Goal: Task Accomplishment & Management: Use online tool/utility

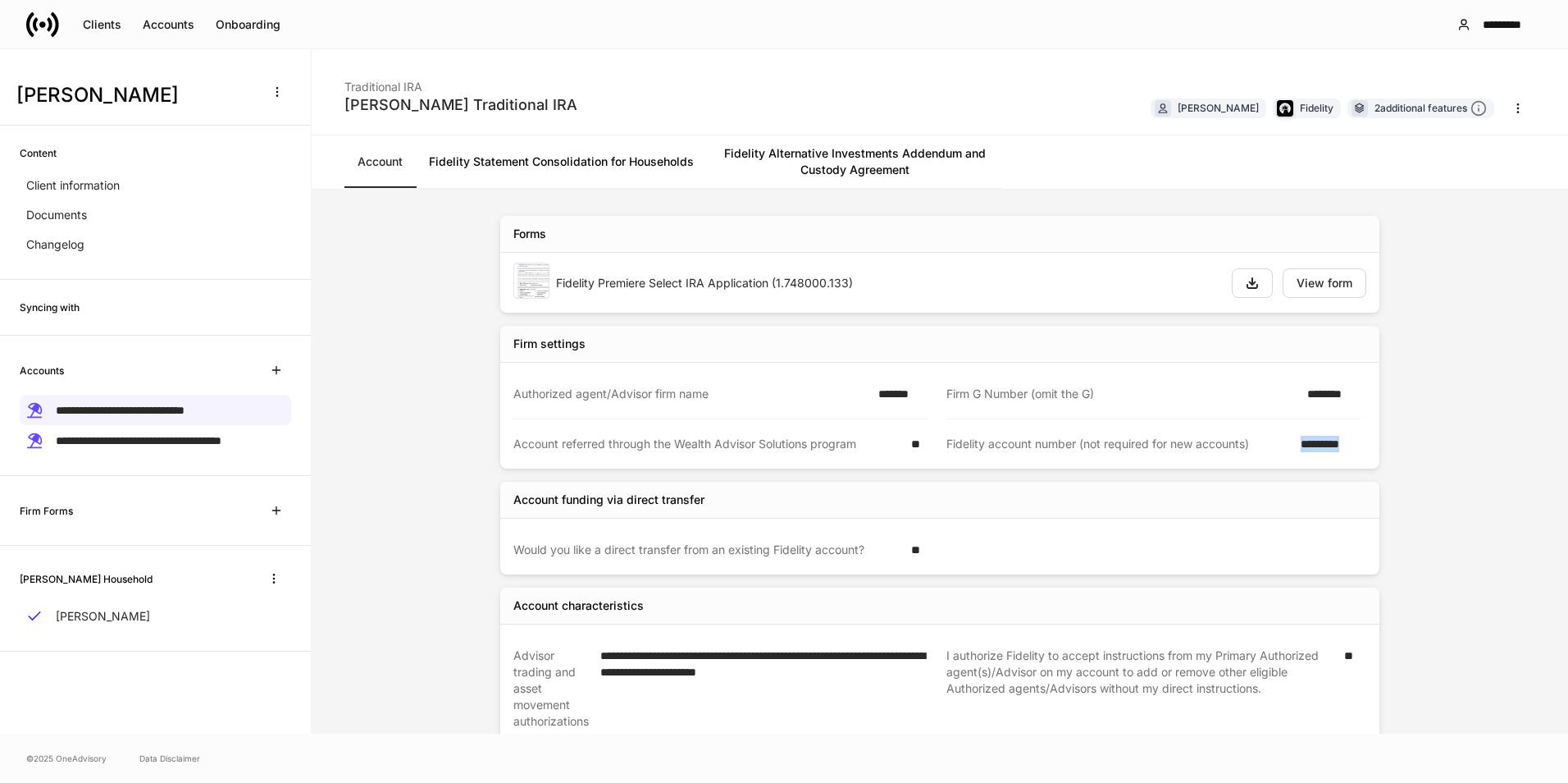
drag, startPoint x: 1295, startPoint y: 444, endPoint x: 1364, endPoint y: 448, distance: 69.1
click at [1364, 448] on div "Firm settings Authorized agent/Advisor firm name ******* Firm G Number (omit th…" at bounding box center [940, 397] width 880 height 143
copy div "*********"
click at [107, 612] on p "[PERSON_NAME]" at bounding box center [103, 616] width 94 height 16
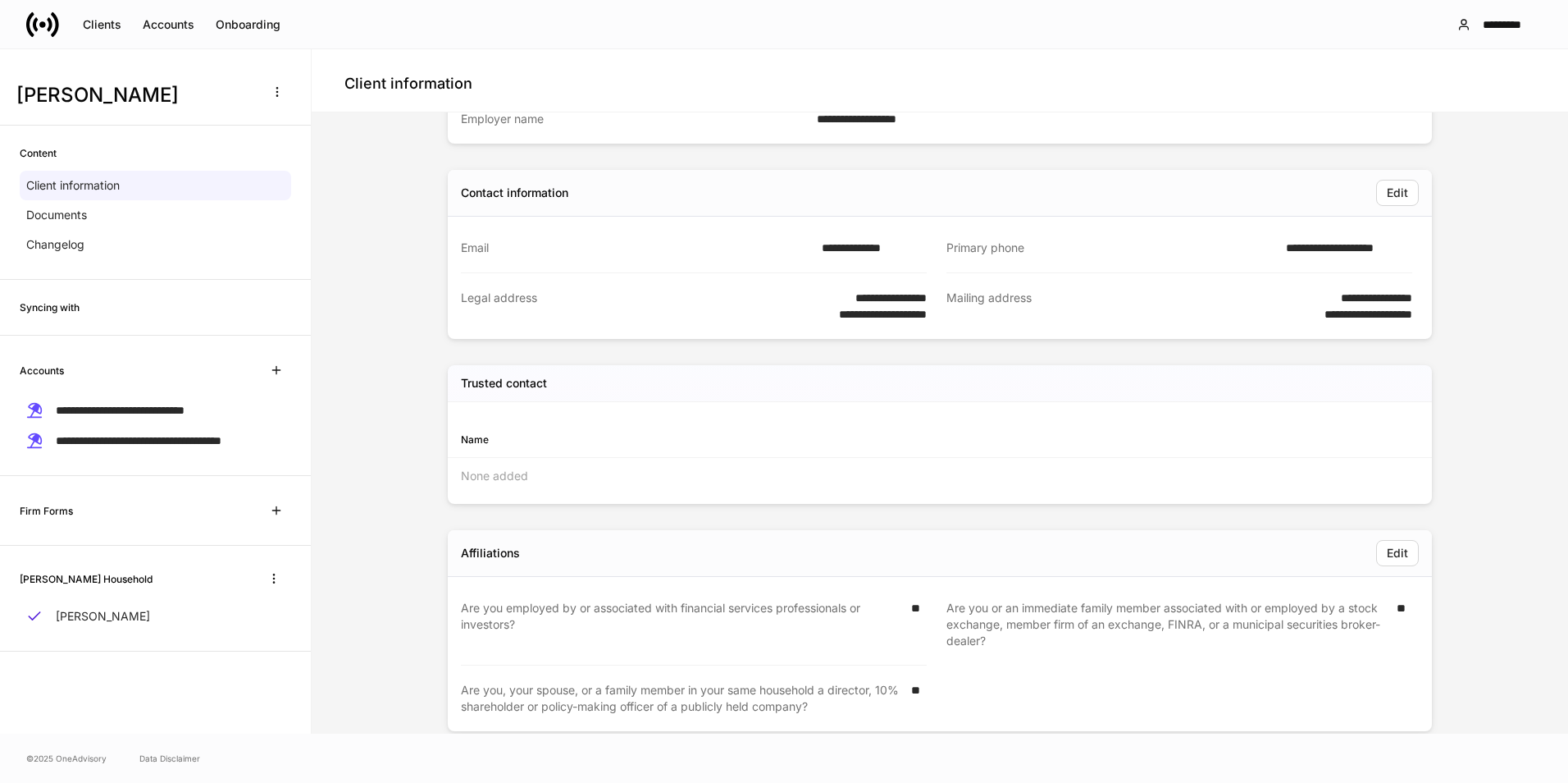
scroll to position [377, 0]
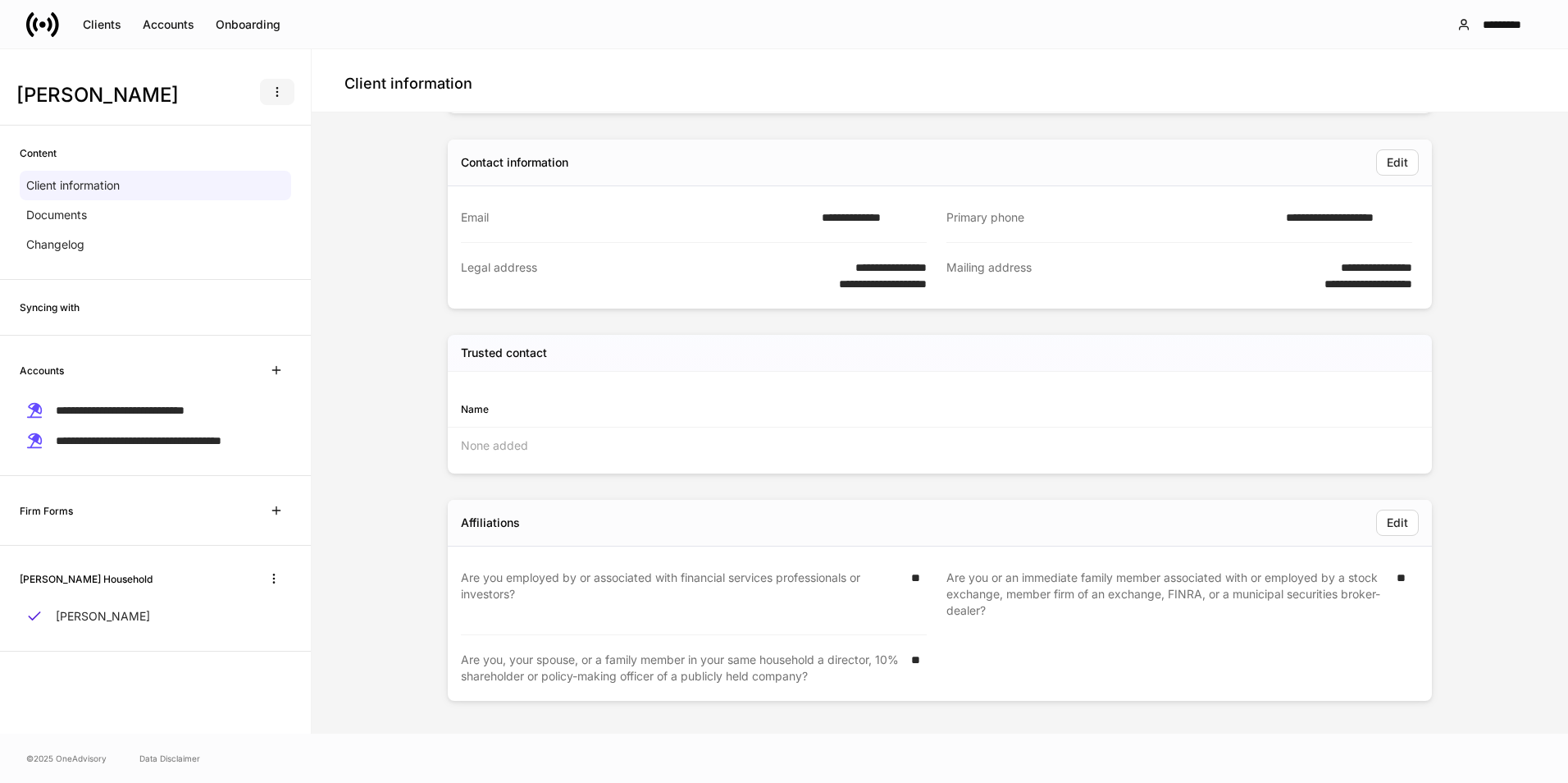
click at [265, 90] on button "button" at bounding box center [277, 92] width 34 height 26
click at [255, 66] on div at bounding box center [784, 391] width 1568 height 783
click at [274, 94] on icon "button" at bounding box center [278, 92] width 13 height 13
click at [241, 129] on li "Create data request" at bounding box center [228, 131] width 135 height 26
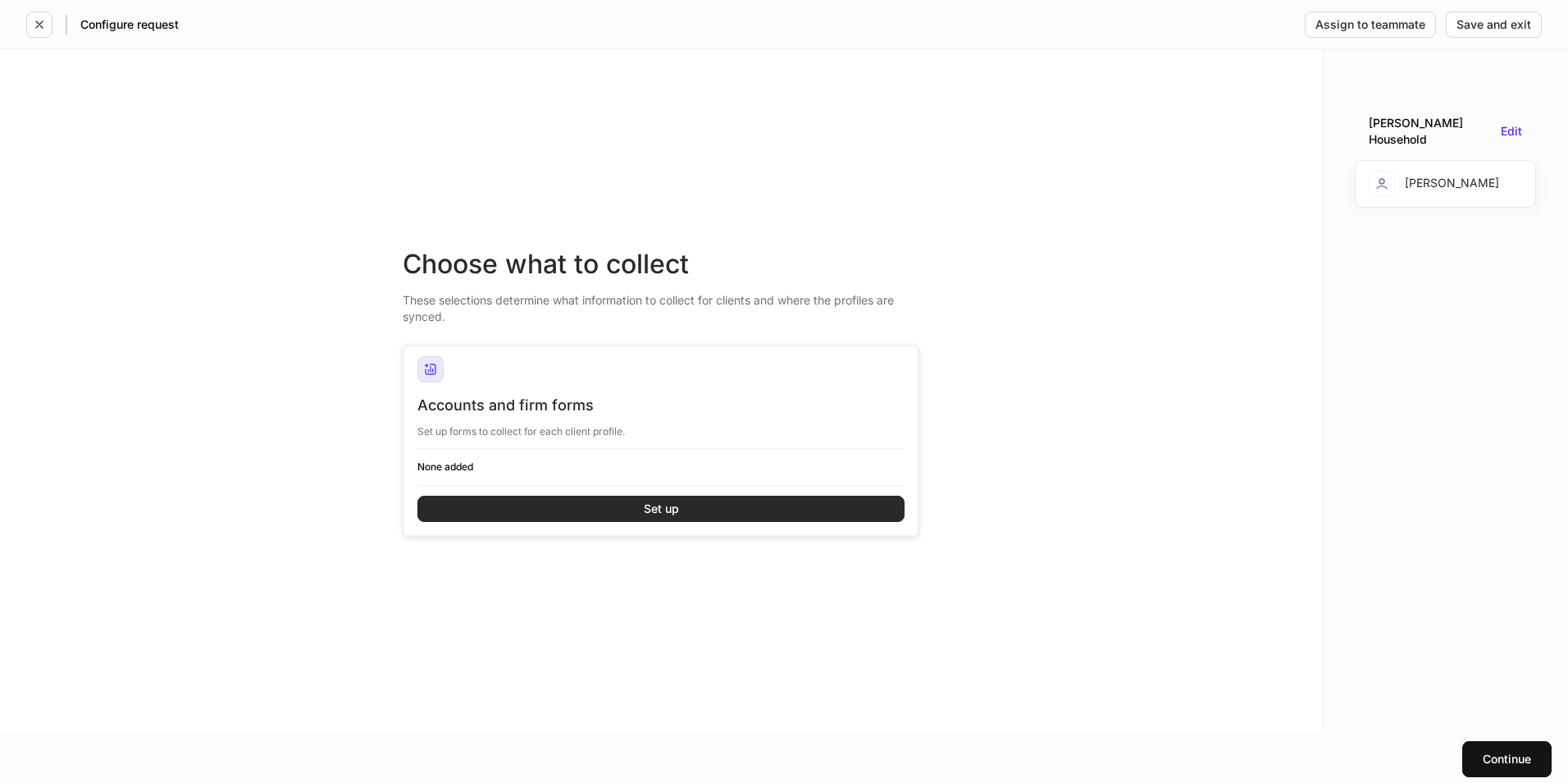
click at [735, 502] on button "Set up" at bounding box center [661, 509] width 487 height 26
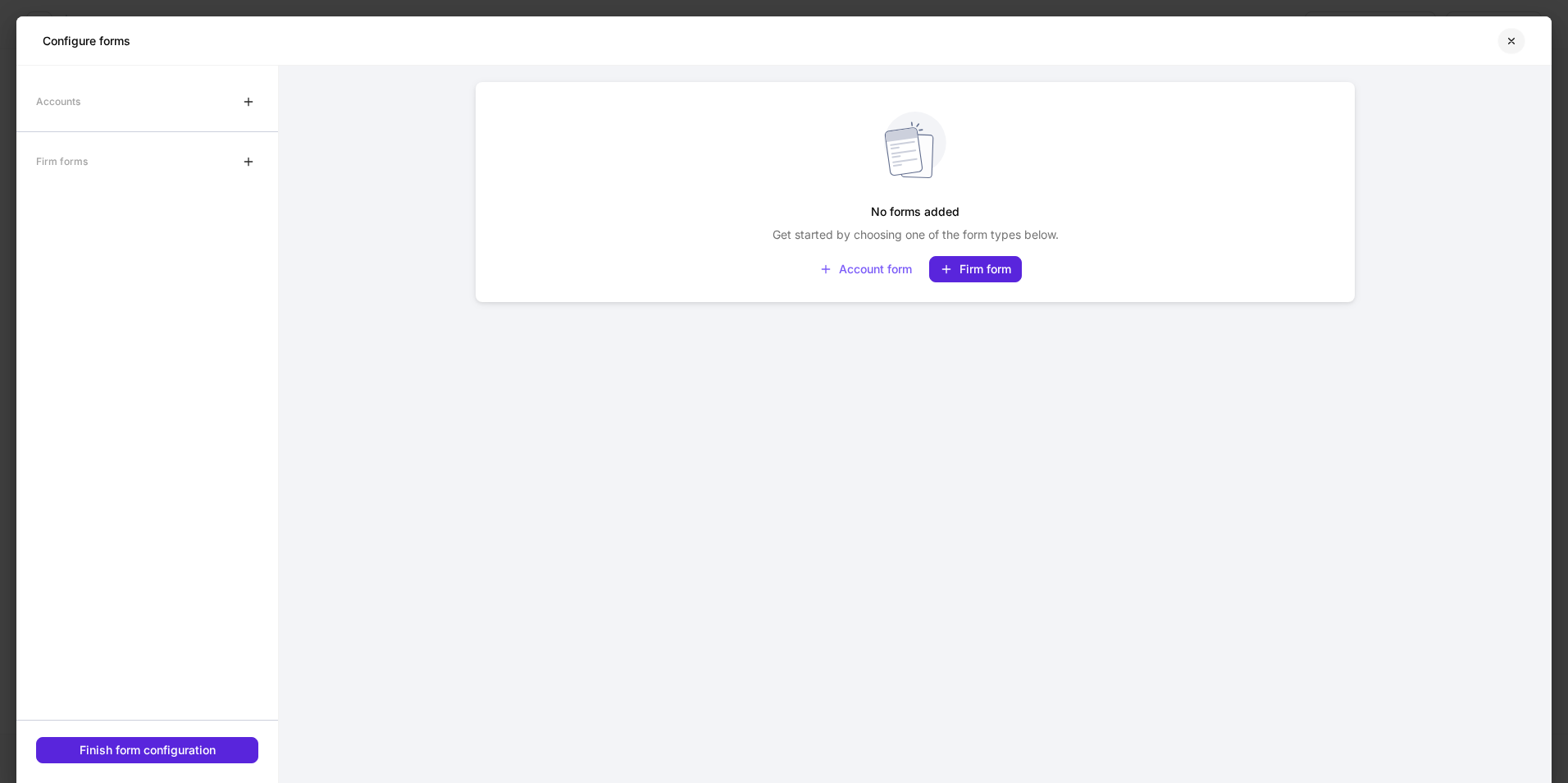
click at [1516, 41] on icon "button" at bounding box center [1512, 41] width 13 height 13
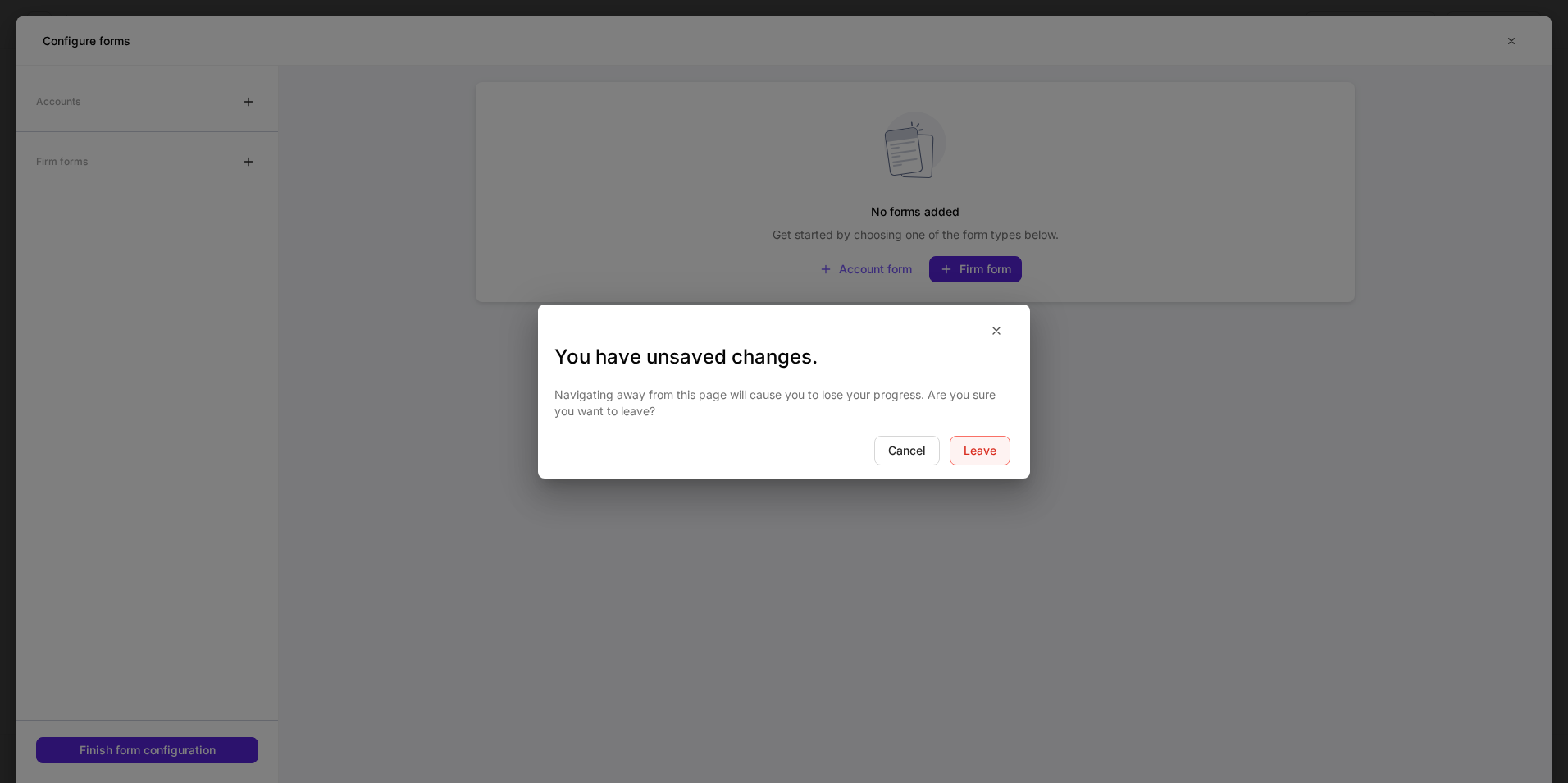
click at [981, 439] on button "Leave" at bounding box center [980, 450] width 60 height 29
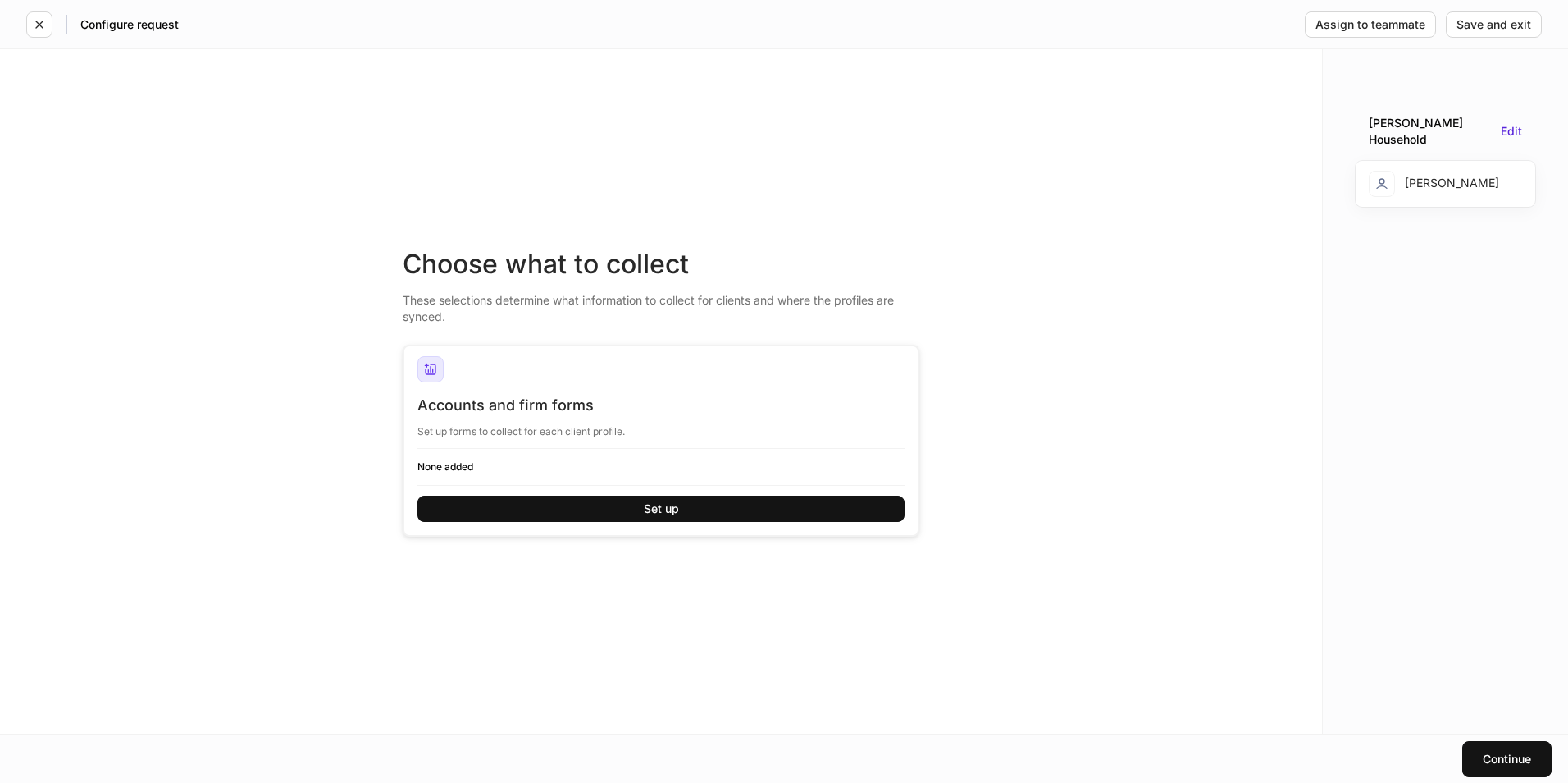
click at [24, 24] on div "Configure request Assign to teammate Save and exit" at bounding box center [784, 24] width 1568 height 48
click at [30, 24] on button "button" at bounding box center [40, 25] width 26 height 26
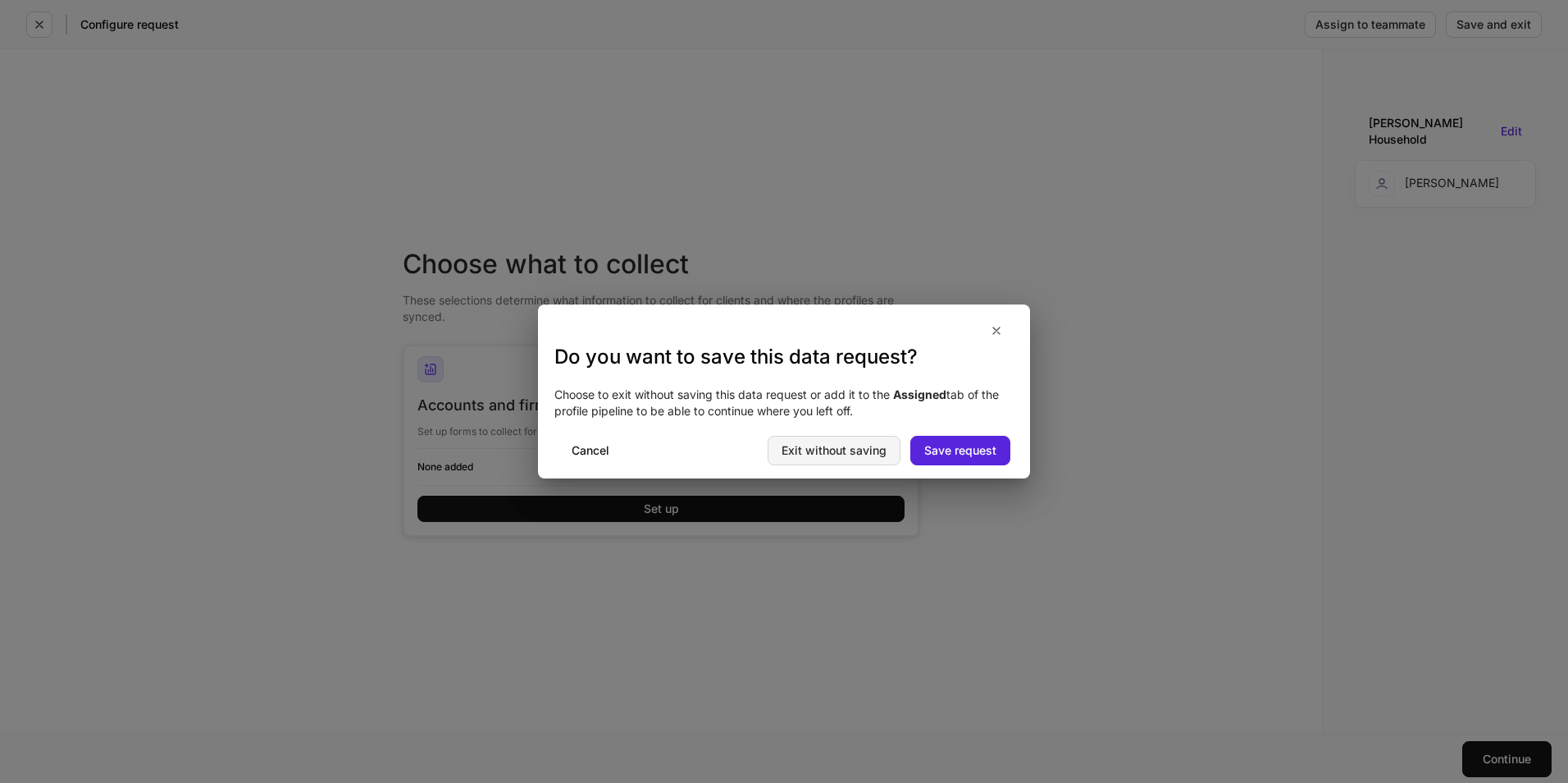
click at [851, 453] on div "Exit without saving" at bounding box center [834, 451] width 105 height 11
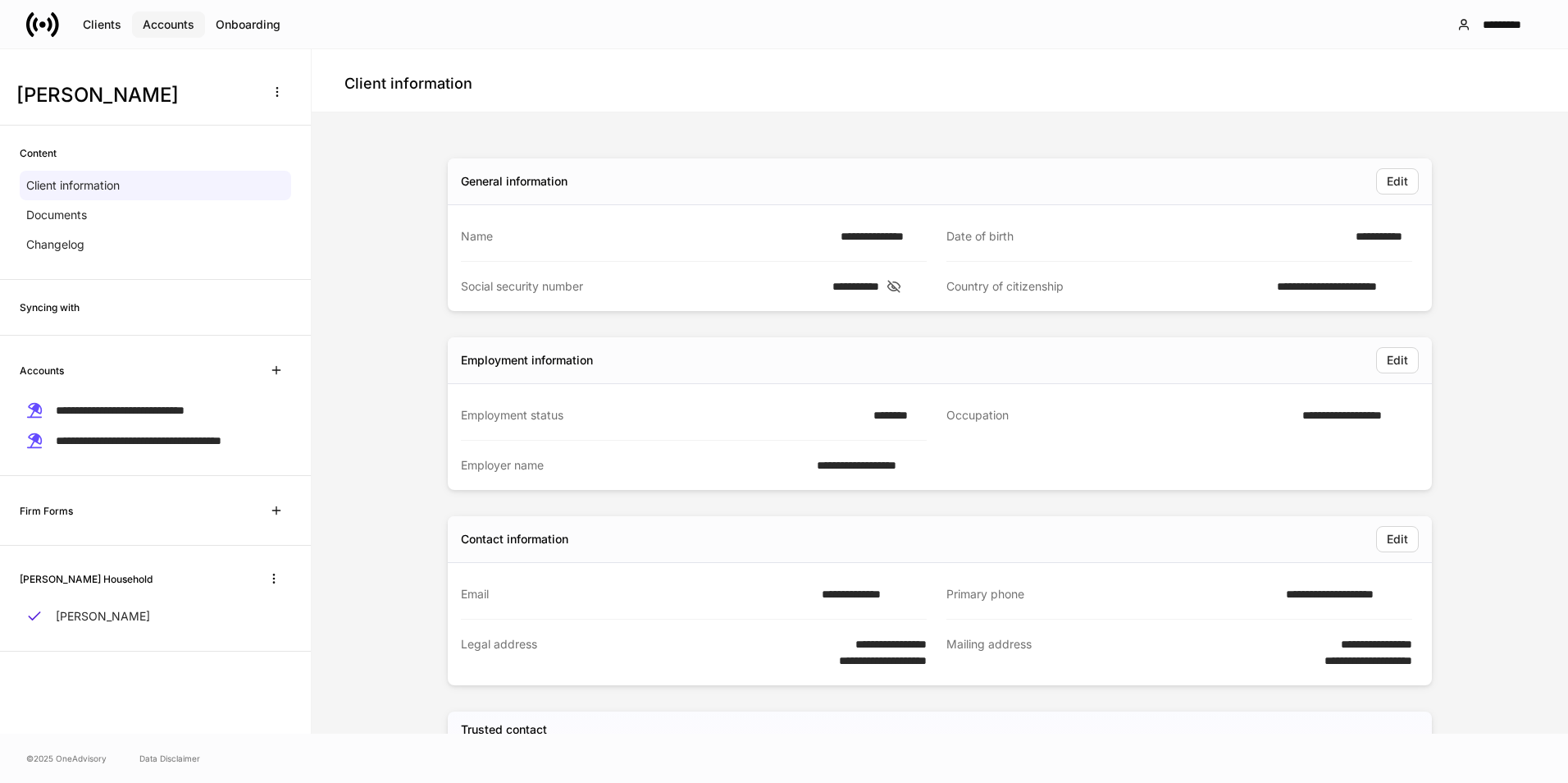
click at [180, 34] on button "Accounts" at bounding box center [168, 25] width 73 height 26
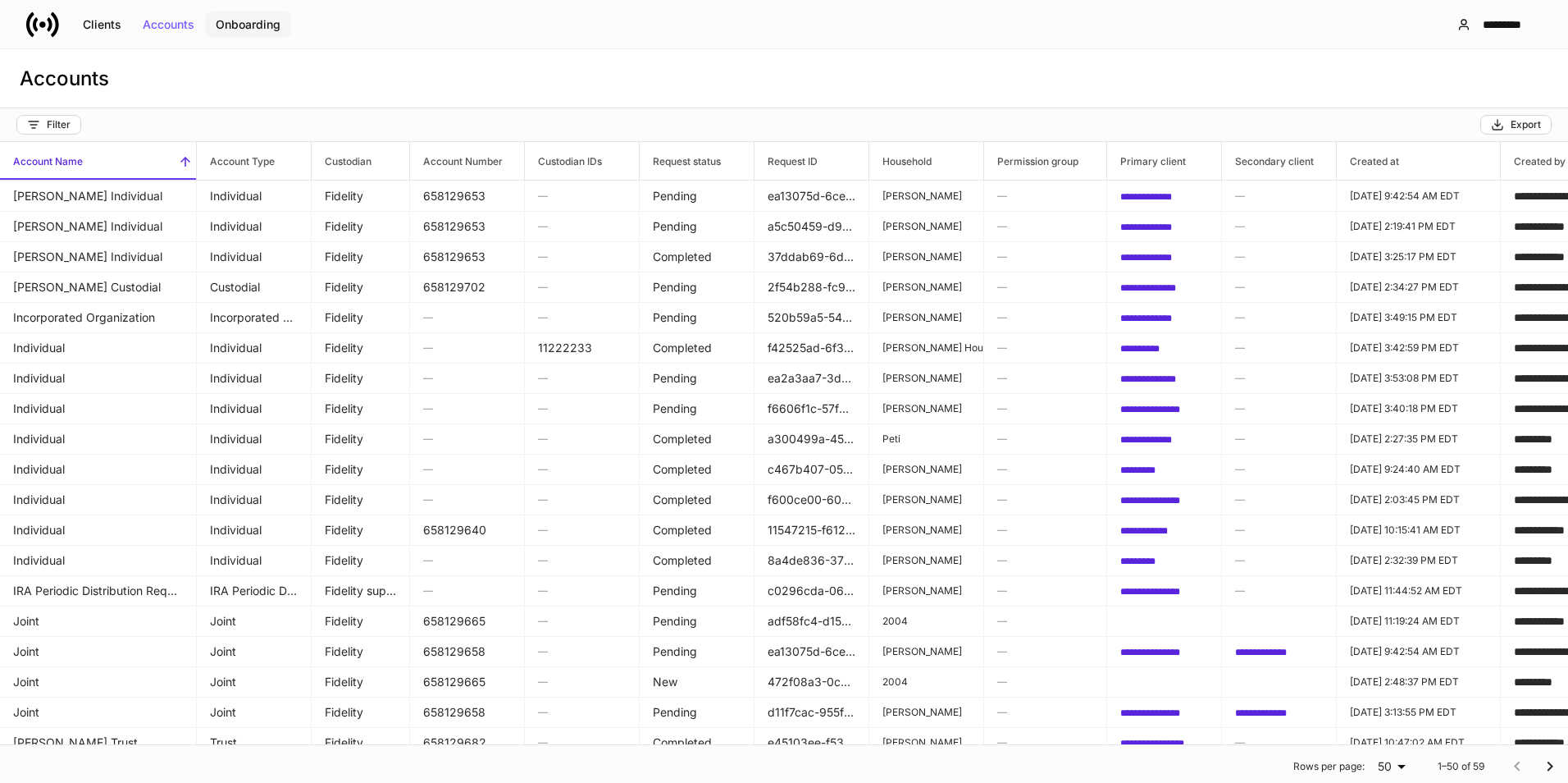
click at [285, 22] on button "Onboarding" at bounding box center [247, 25] width 86 height 26
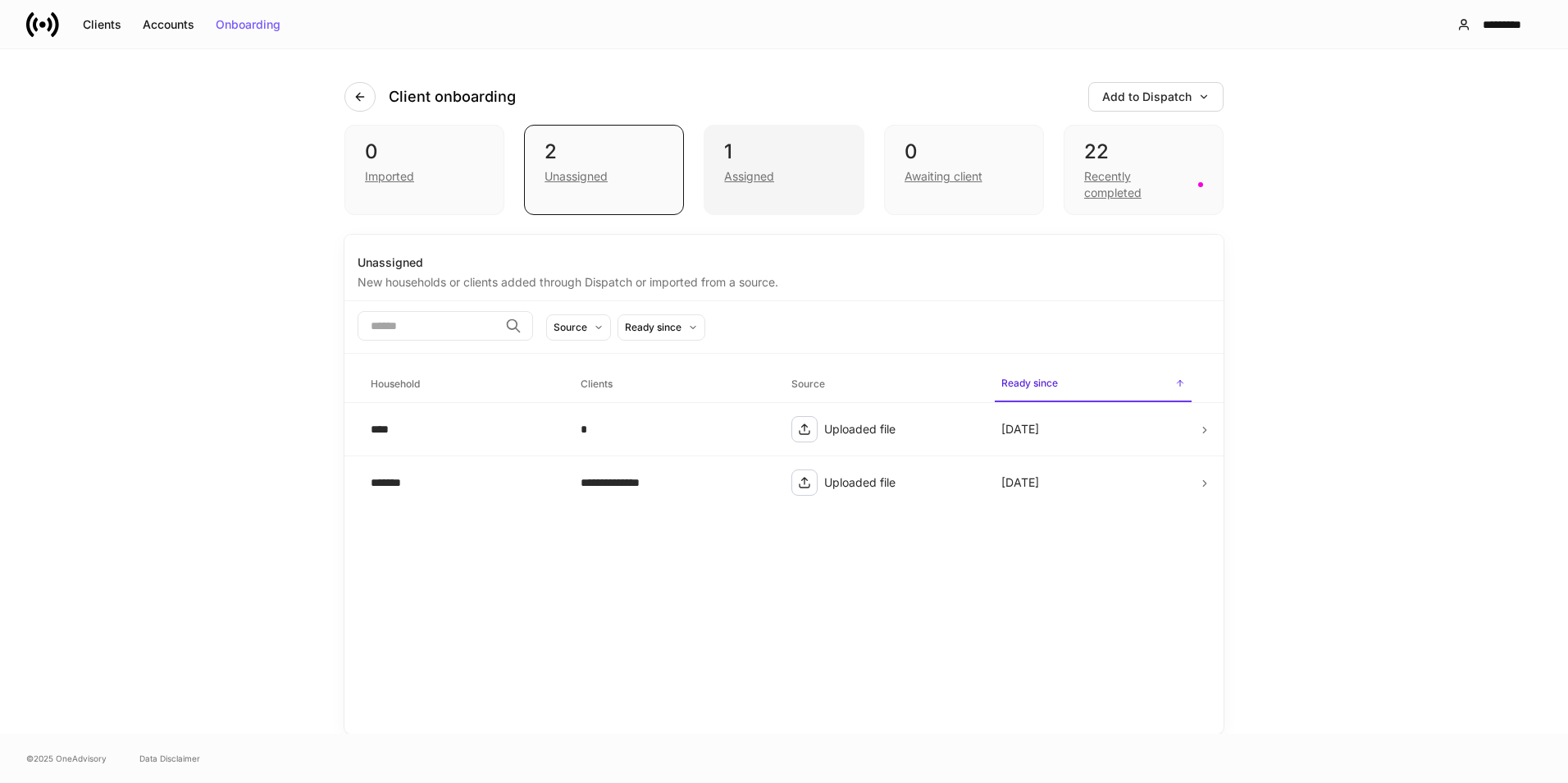
click at [767, 187] on div "1 Assigned" at bounding box center [784, 170] width 160 height 91
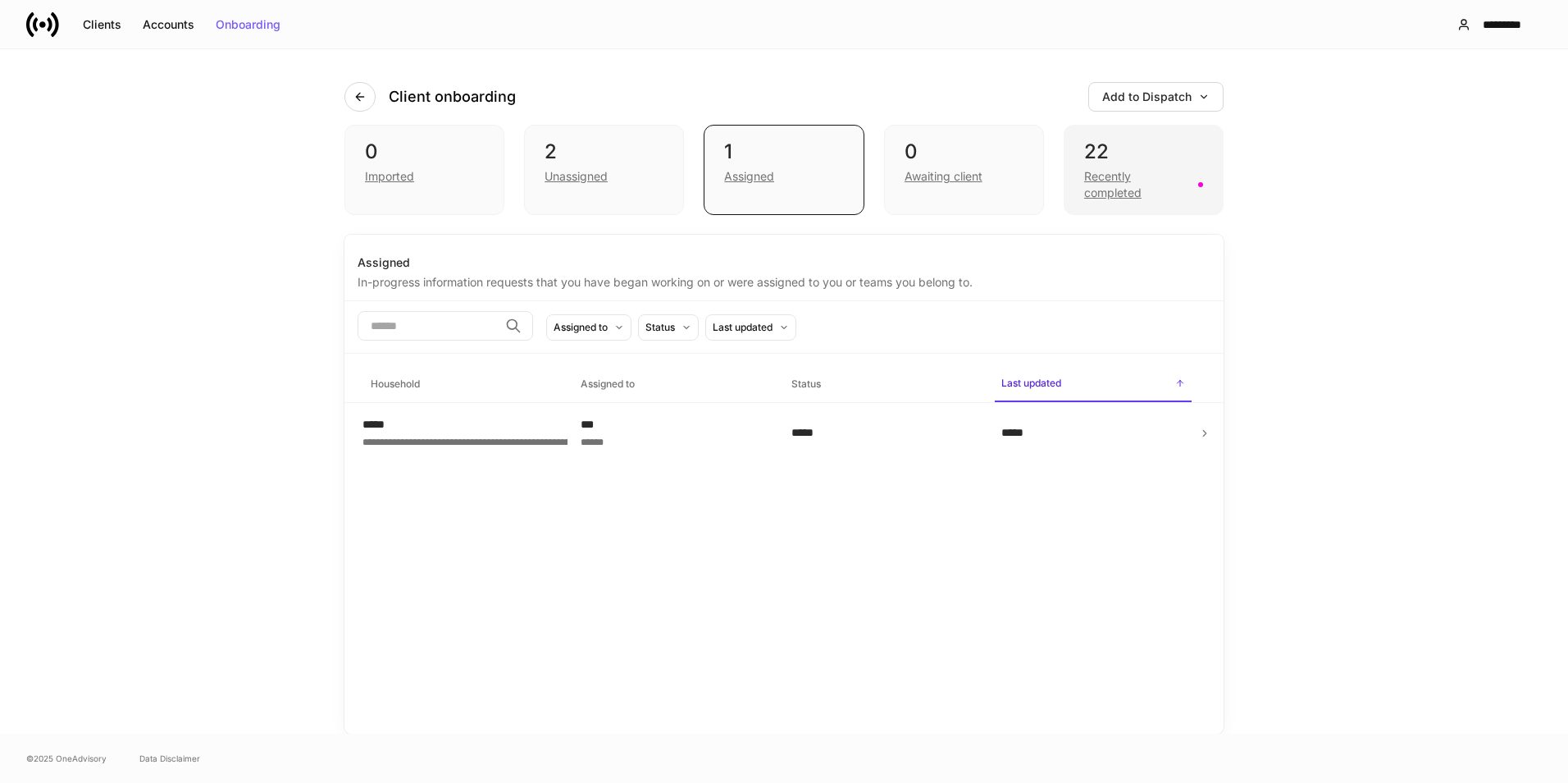
click at [1100, 170] on div "Recently completed" at bounding box center [1137, 184] width 104 height 33
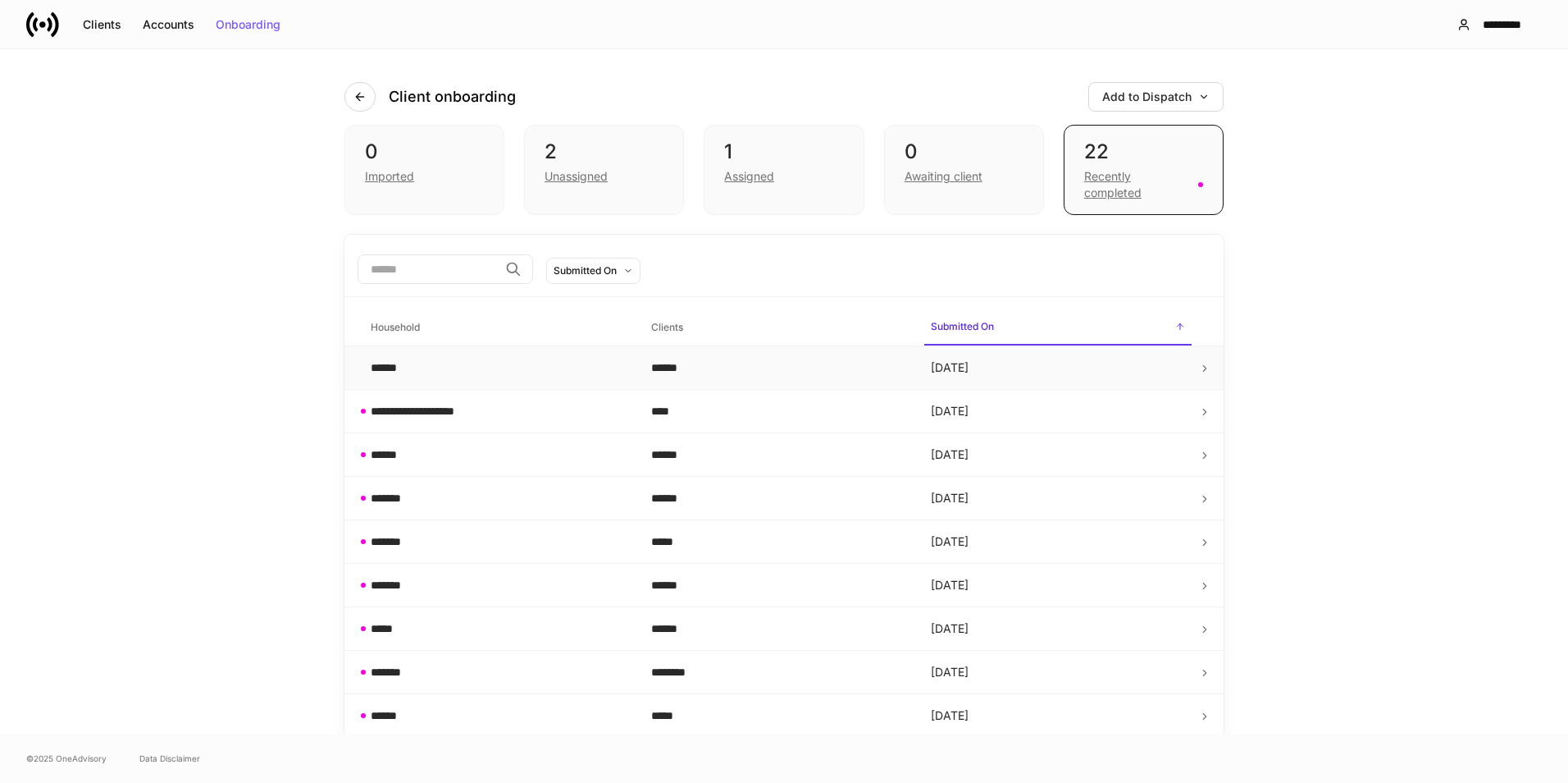
click at [749, 379] on td "******" at bounding box center [778, 368] width 280 height 43
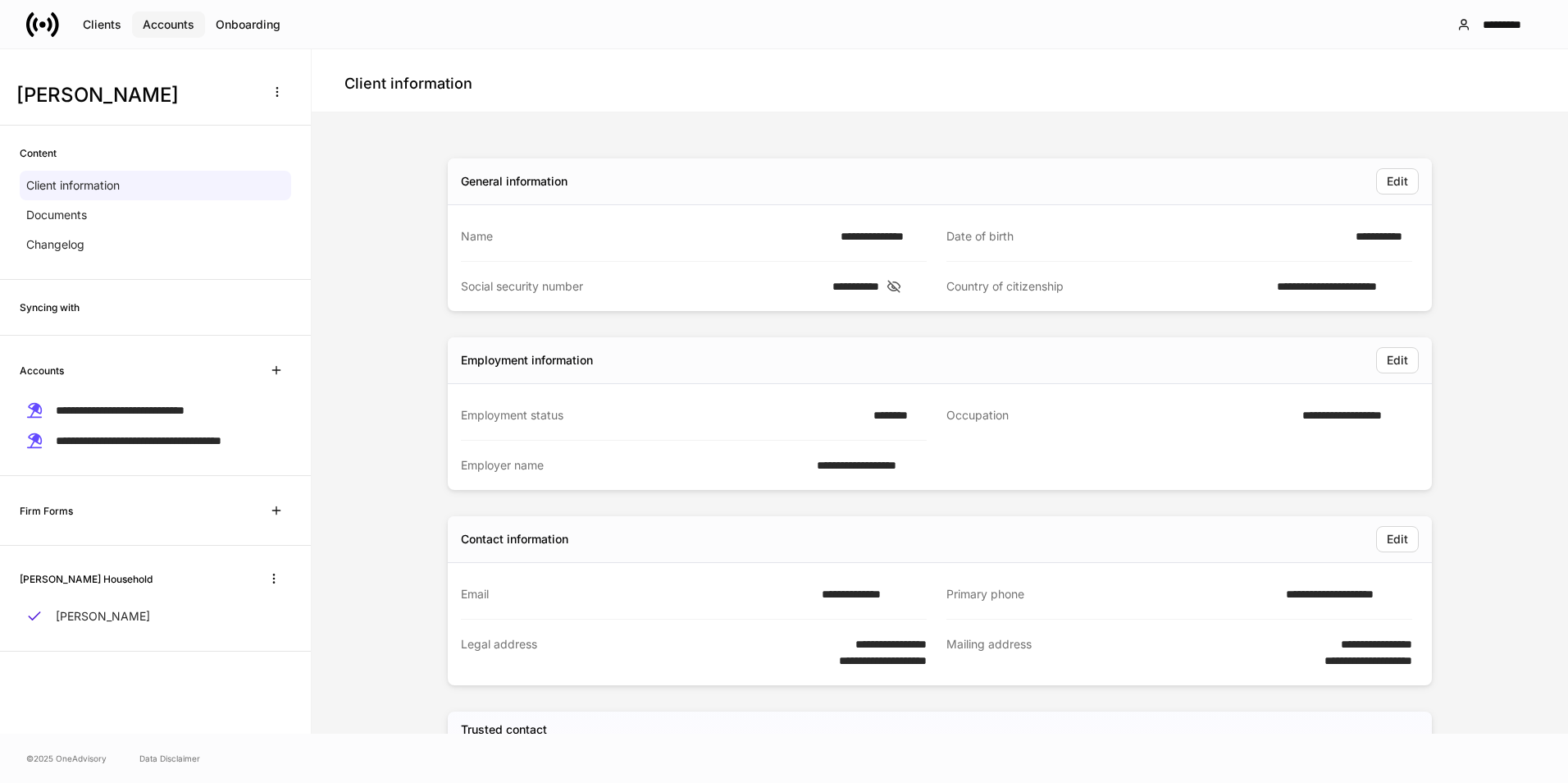
click at [153, 26] on div "Accounts" at bounding box center [168, 25] width 52 height 11
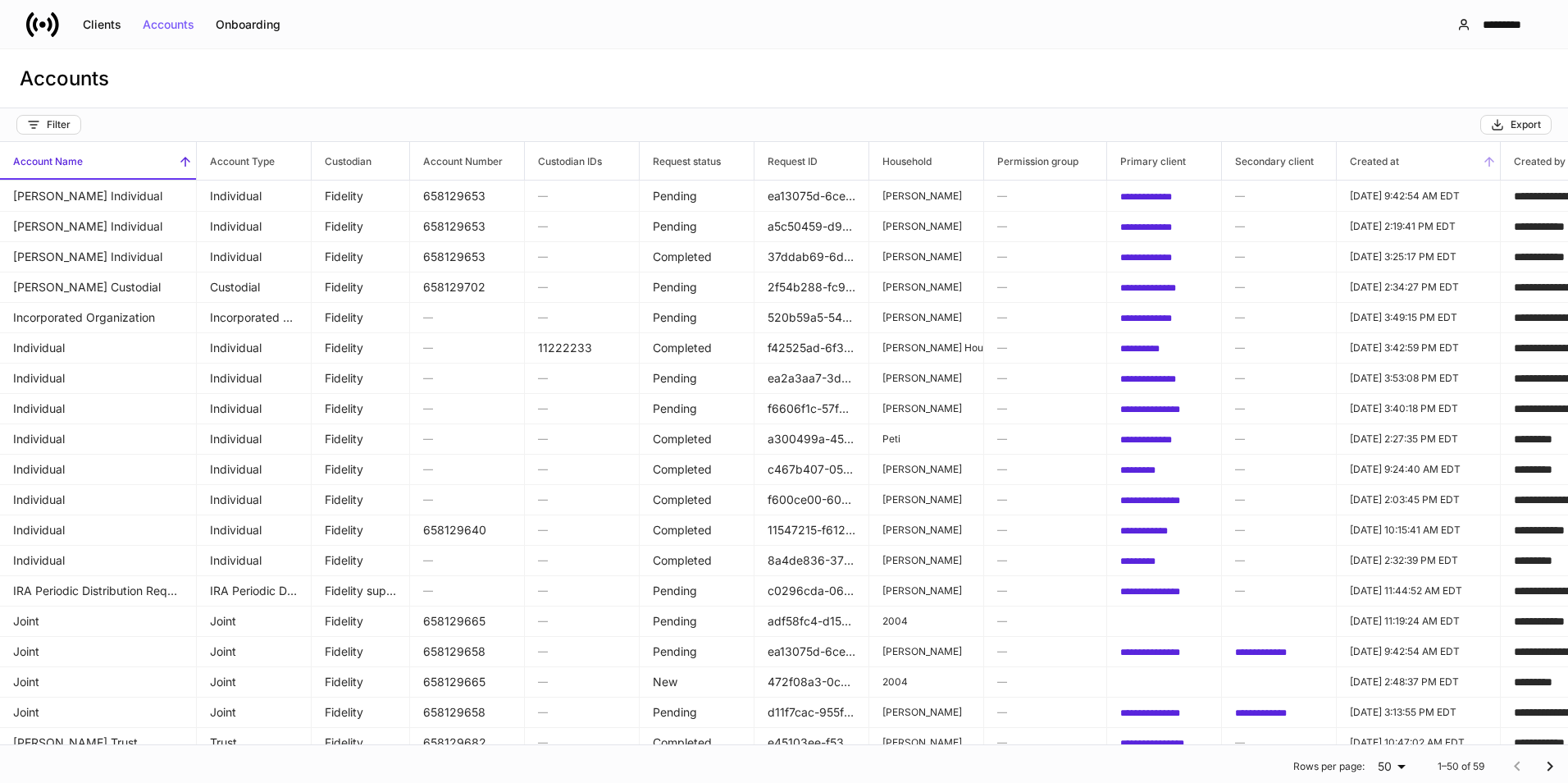
click at [1416, 164] on span "Created at" at bounding box center [1418, 161] width 163 height 38
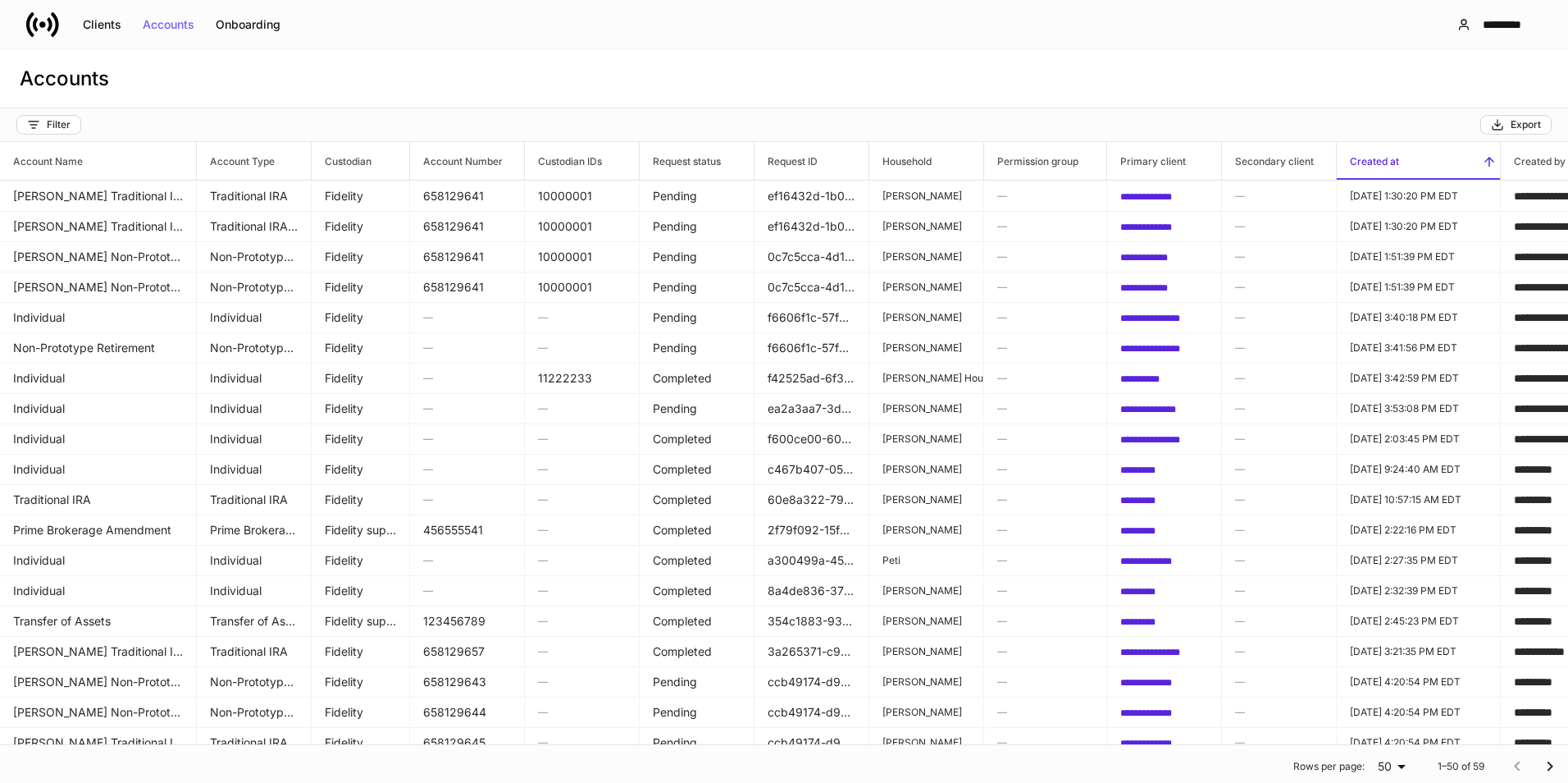
click at [1416, 164] on span "Created at" at bounding box center [1418, 161] width 163 height 38
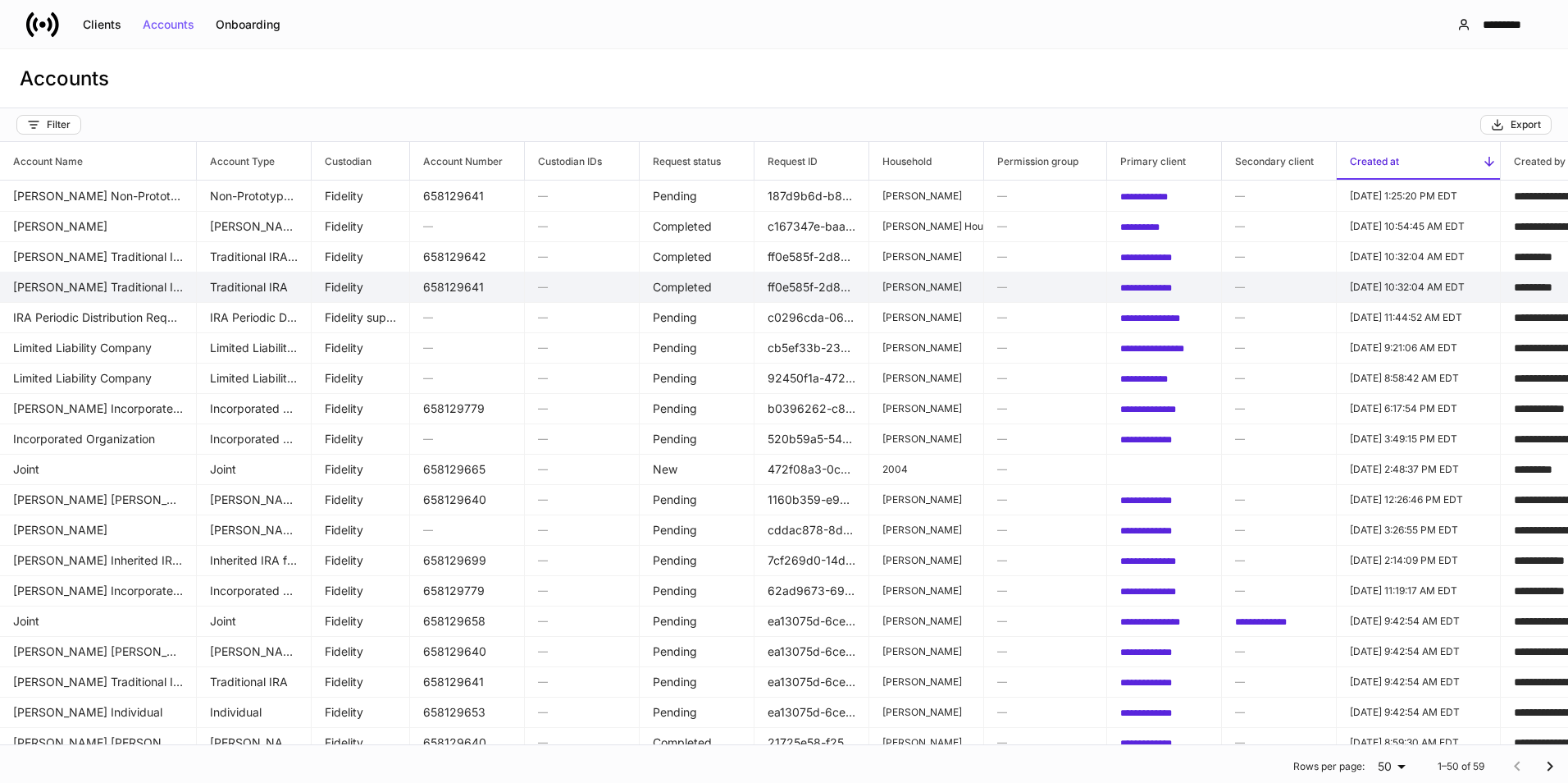
click at [464, 287] on td "658129641" at bounding box center [467, 287] width 115 height 31
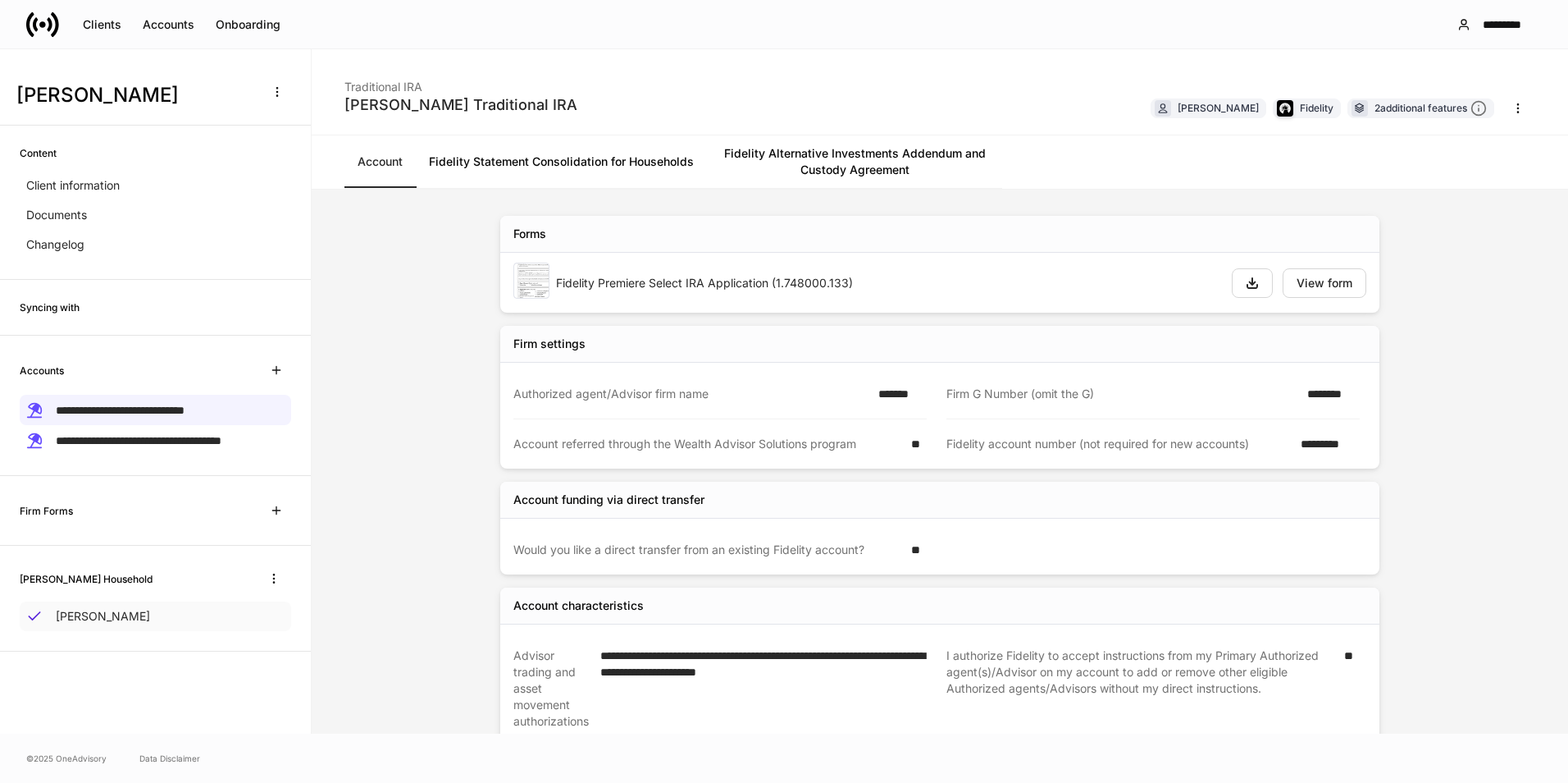
click at [82, 603] on div "[PERSON_NAME]" at bounding box center [156, 616] width 272 height 29
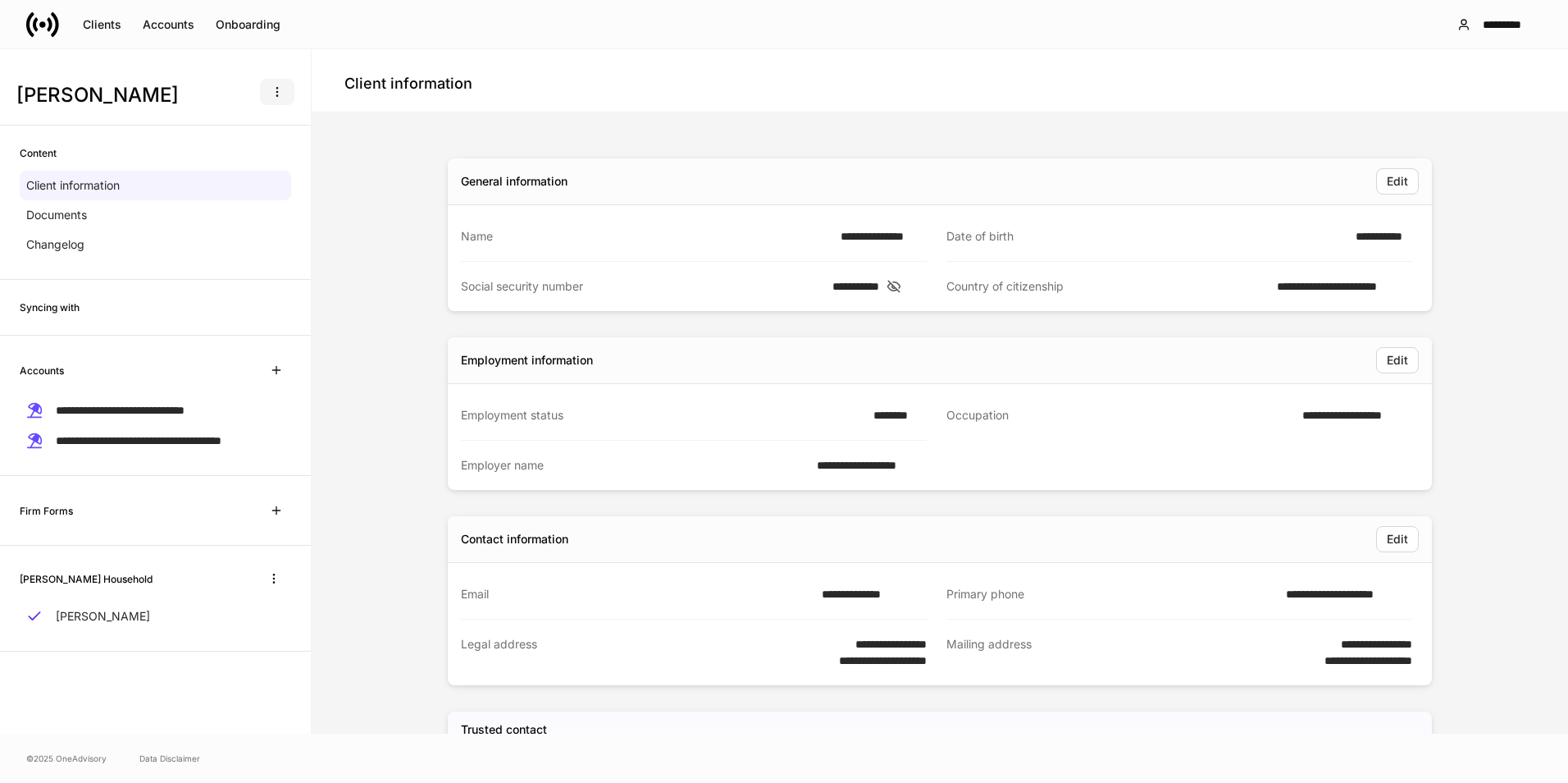
click at [278, 89] on icon "button" at bounding box center [277, 93] width 1 height 9
click at [288, 63] on div at bounding box center [784, 391] width 1568 height 783
click at [261, 26] on div "Onboarding" at bounding box center [248, 25] width 65 height 11
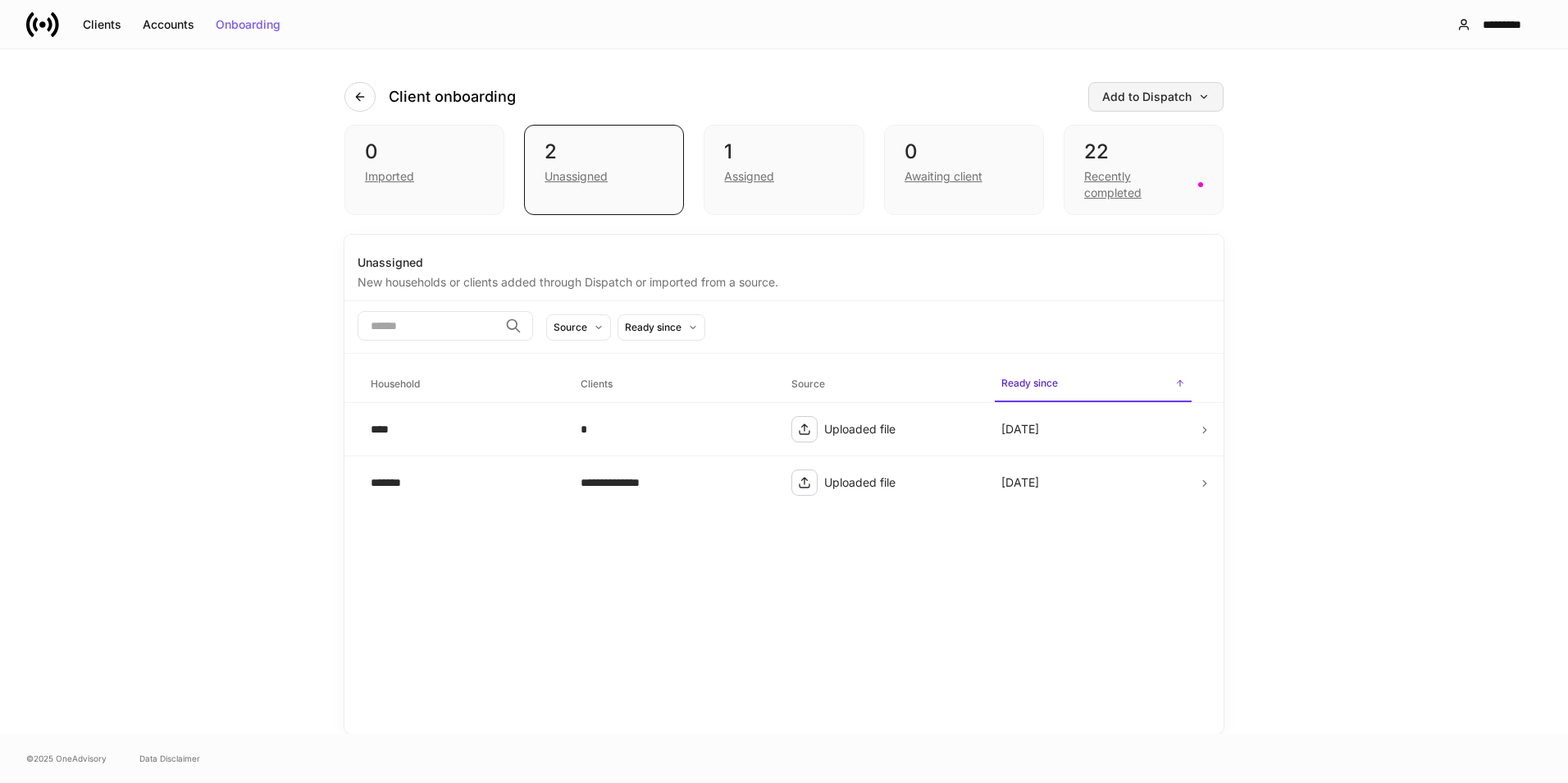
click at [1182, 92] on div "Add to Dispatch" at bounding box center [1156, 96] width 108 height 11
drag, startPoint x: 1255, startPoint y: 166, endPoint x: 1366, endPoint y: 78, distance: 141.7
click at [1261, 150] on div at bounding box center [784, 391] width 1568 height 783
